Goal: Navigation & Orientation: Find specific page/section

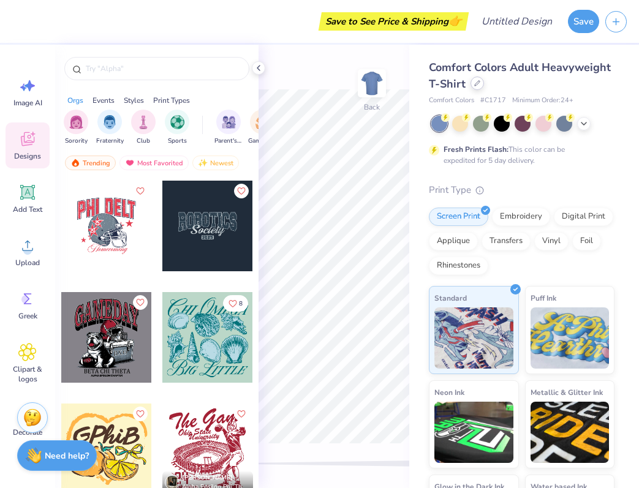
click at [480, 83] on div at bounding box center [476, 83] width 13 height 13
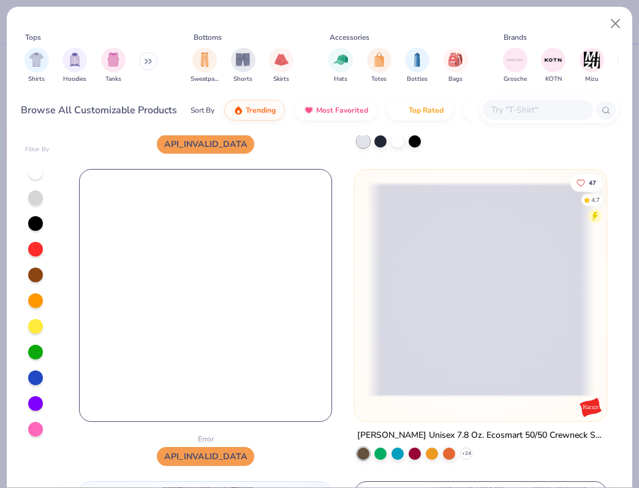
scroll to position [3344, 0]
